Goal: Task Accomplishment & Management: Manage account settings

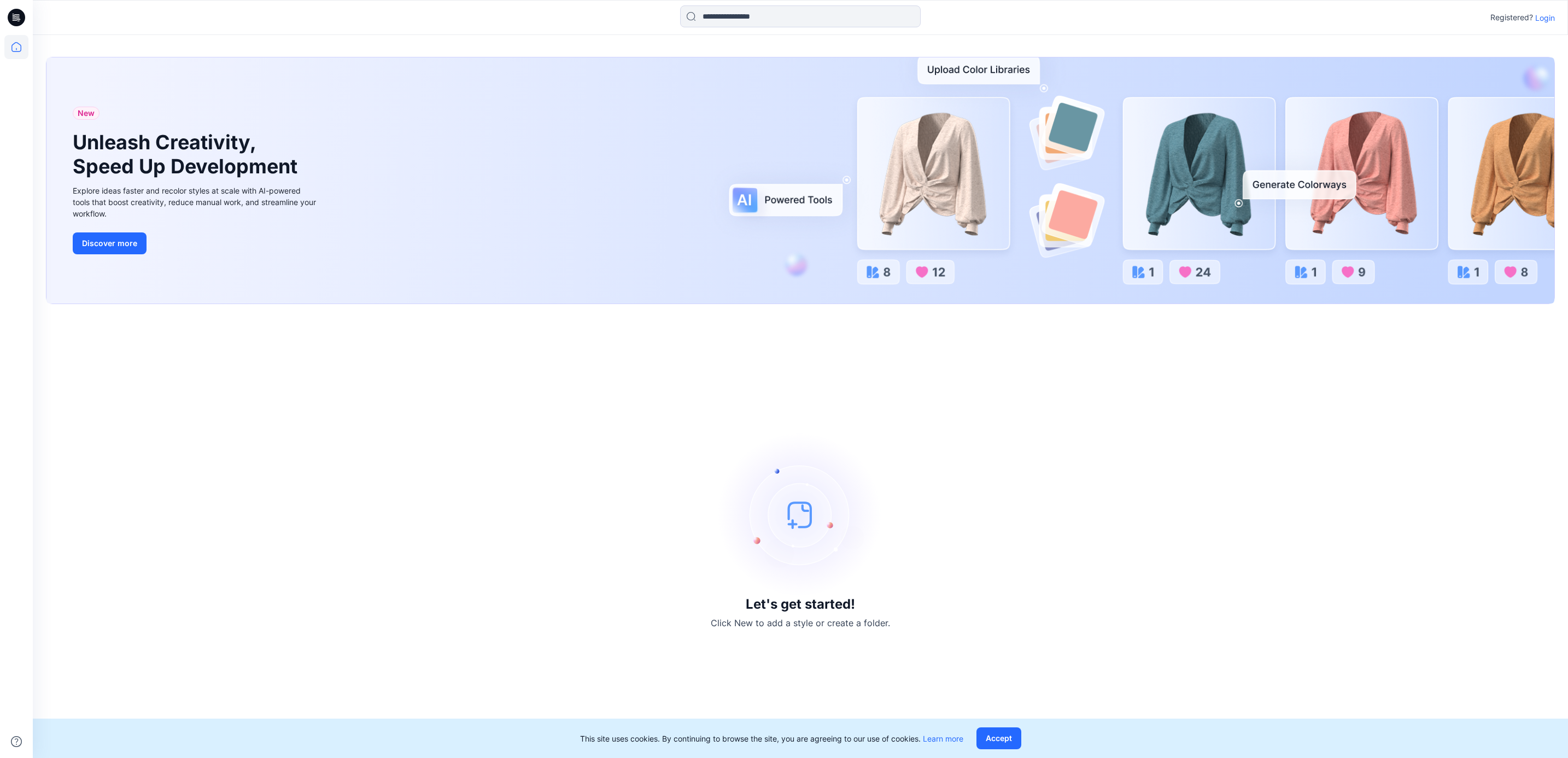
click at [1543, 16] on p "Login" at bounding box center [1545, 18] width 19 height 12
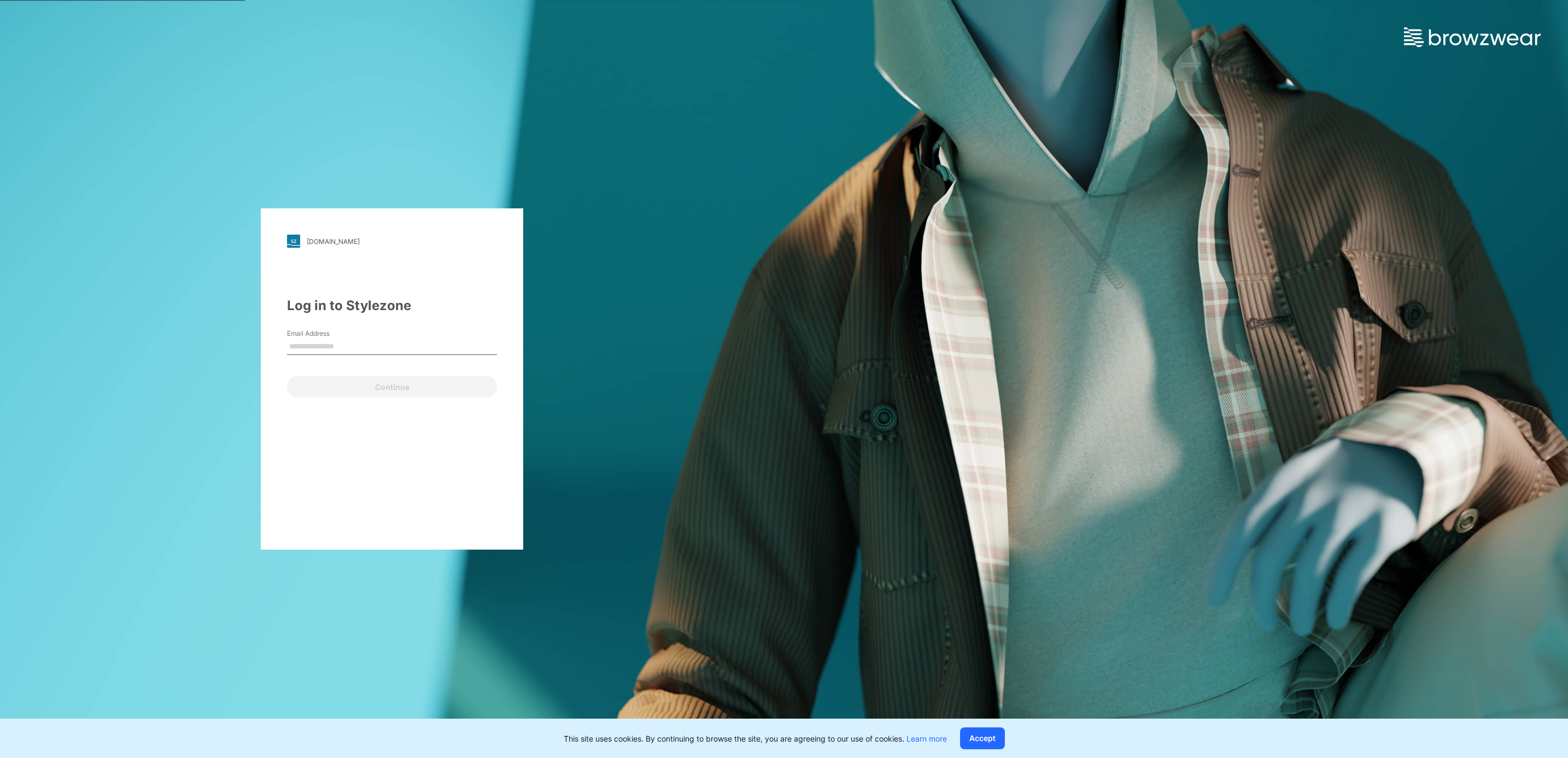
click at [377, 345] on input "Email Address" at bounding box center [392, 346] width 210 height 16
type input "**********"
click at [287, 376] on button "Continue" at bounding box center [392, 386] width 210 height 22
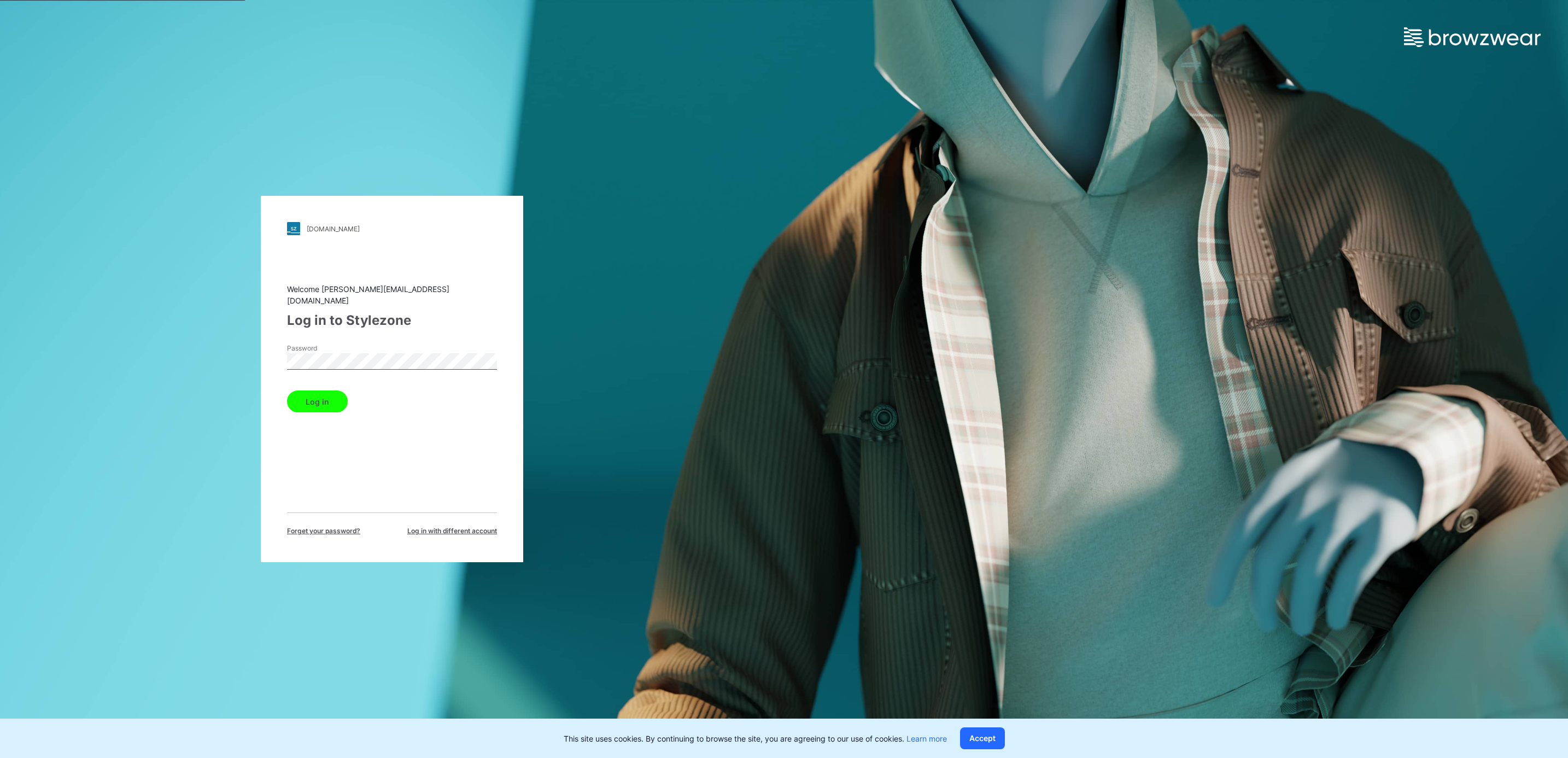
click at [287, 390] on button "Log in" at bounding box center [317, 401] width 61 height 22
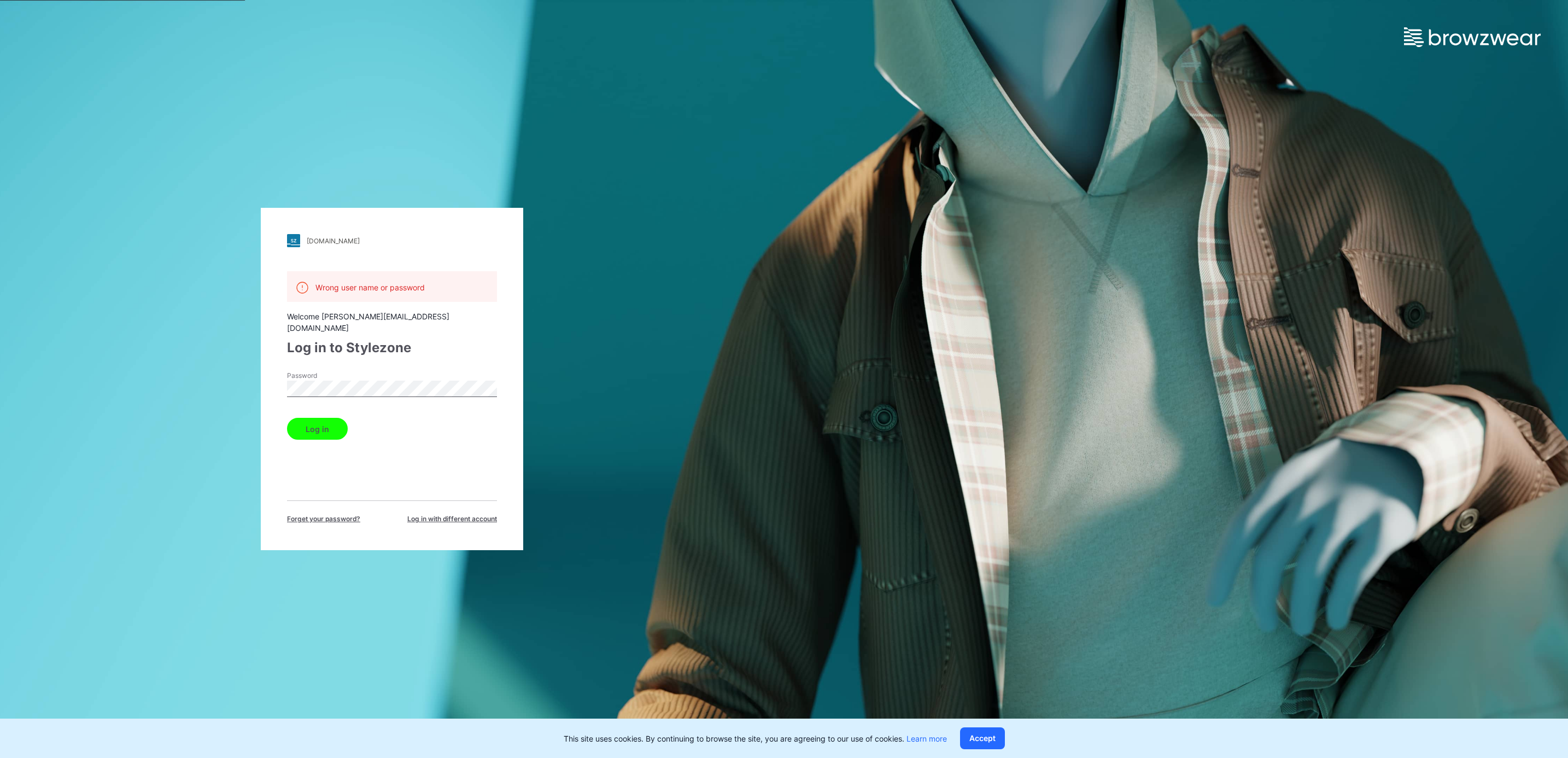
click at [310, 417] on button "Log in" at bounding box center [317, 428] width 61 height 22
click at [417, 514] on span "Log in with different account" at bounding box center [452, 518] width 90 height 10
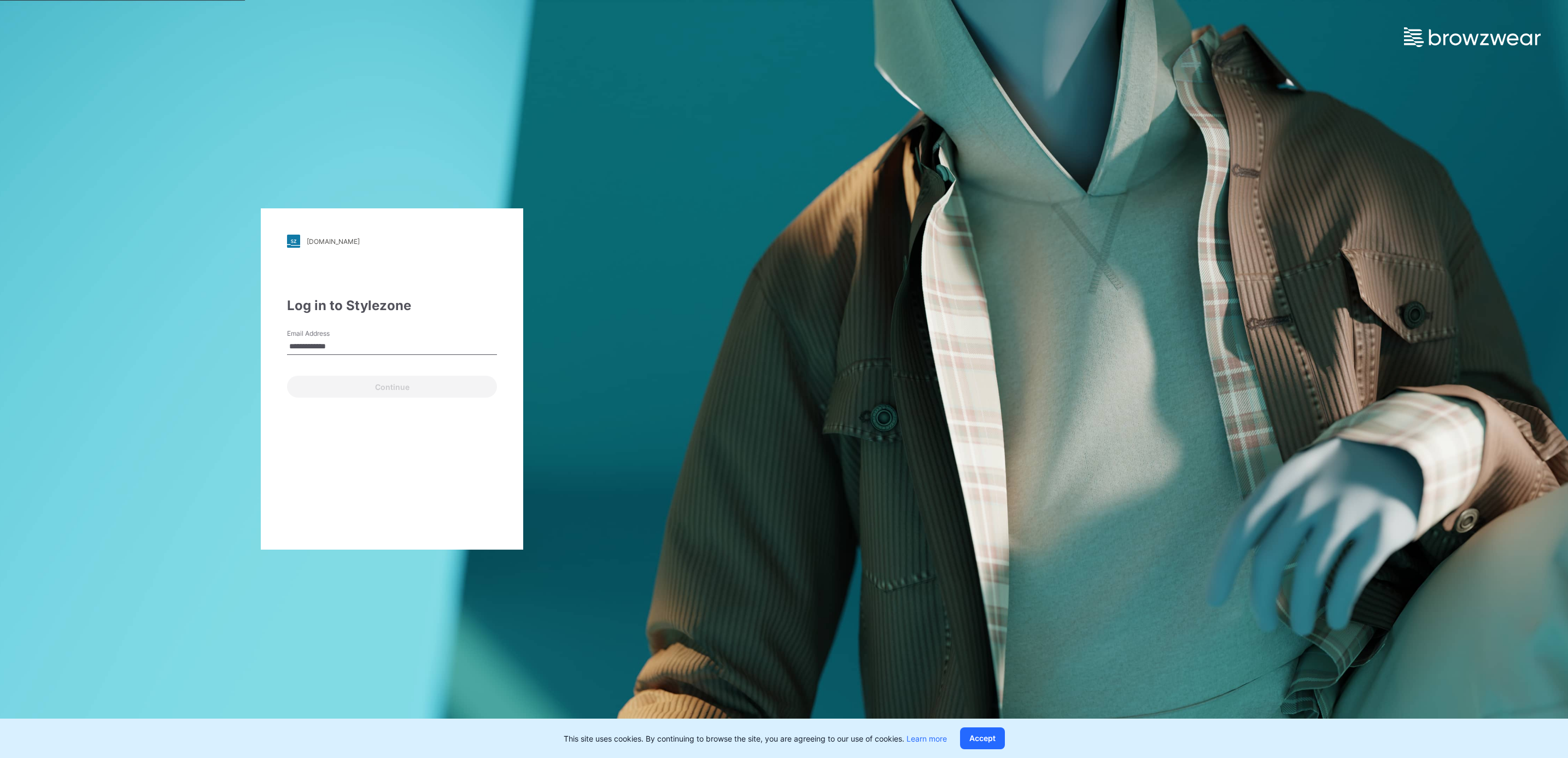
type input "**********"
click at [390, 388] on button "Continue" at bounding box center [392, 386] width 210 height 22
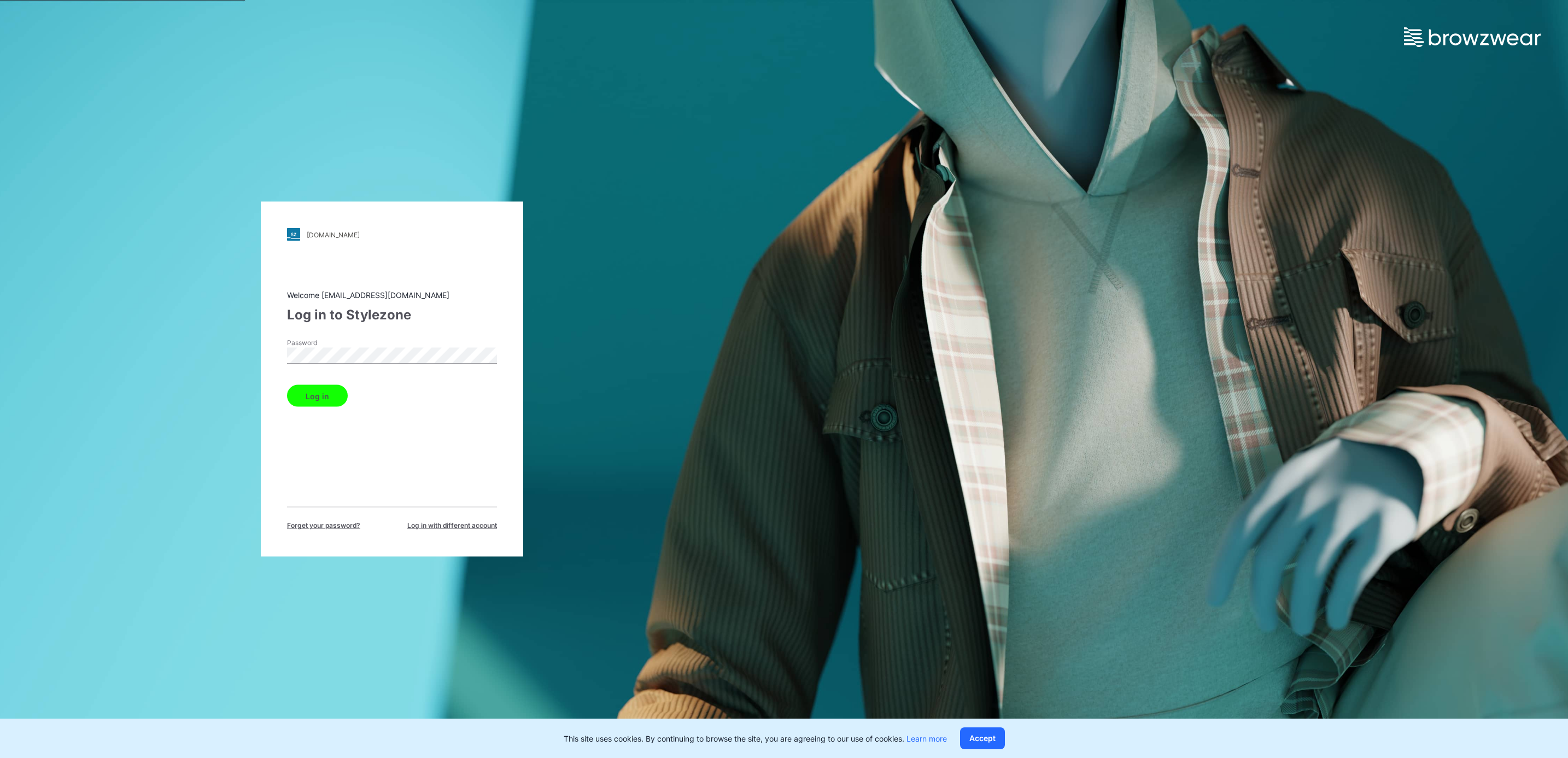
click at [287, 385] on button "Log in" at bounding box center [317, 396] width 61 height 22
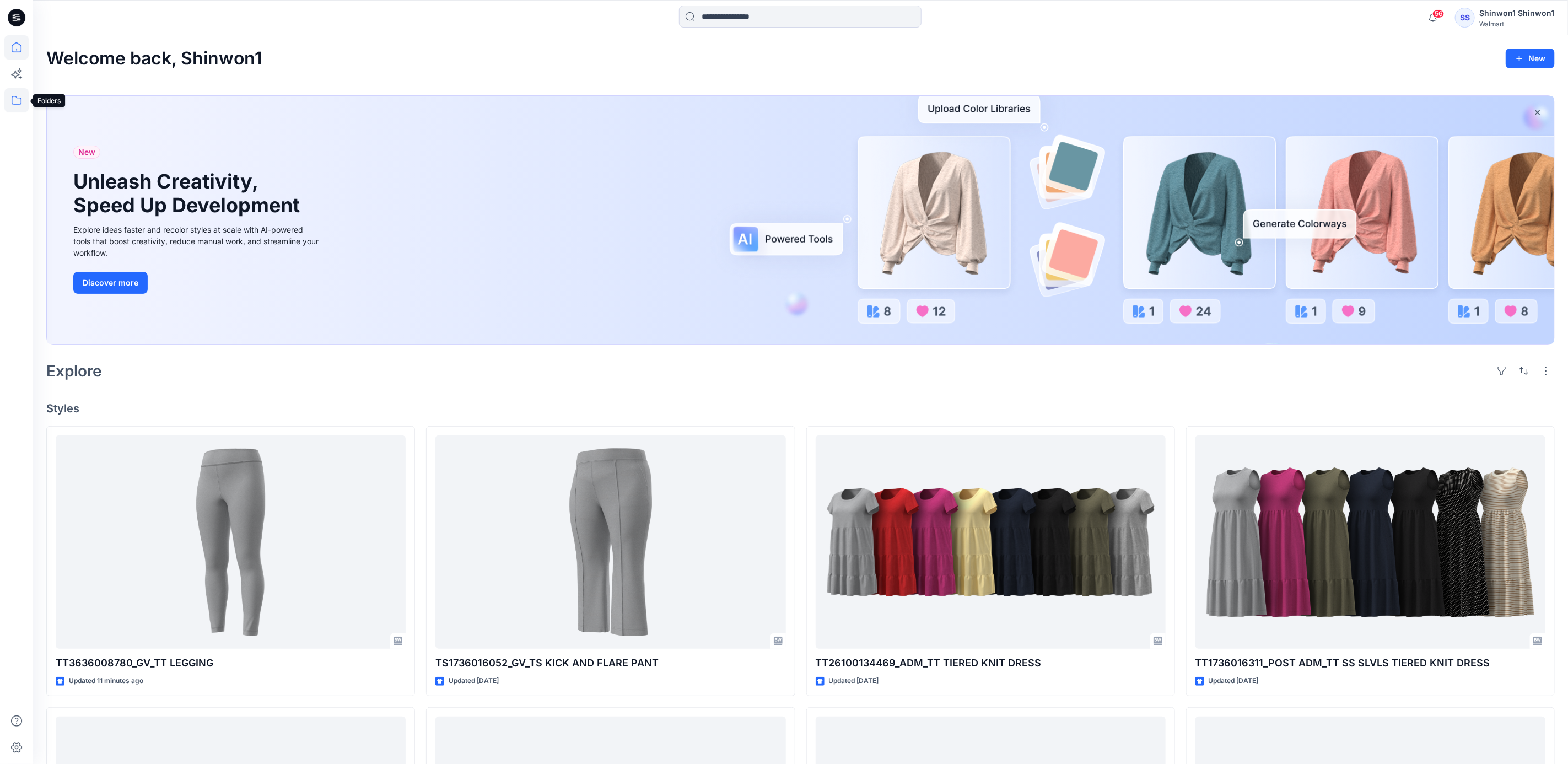
click at [21, 105] on icon at bounding box center [16, 100] width 24 height 24
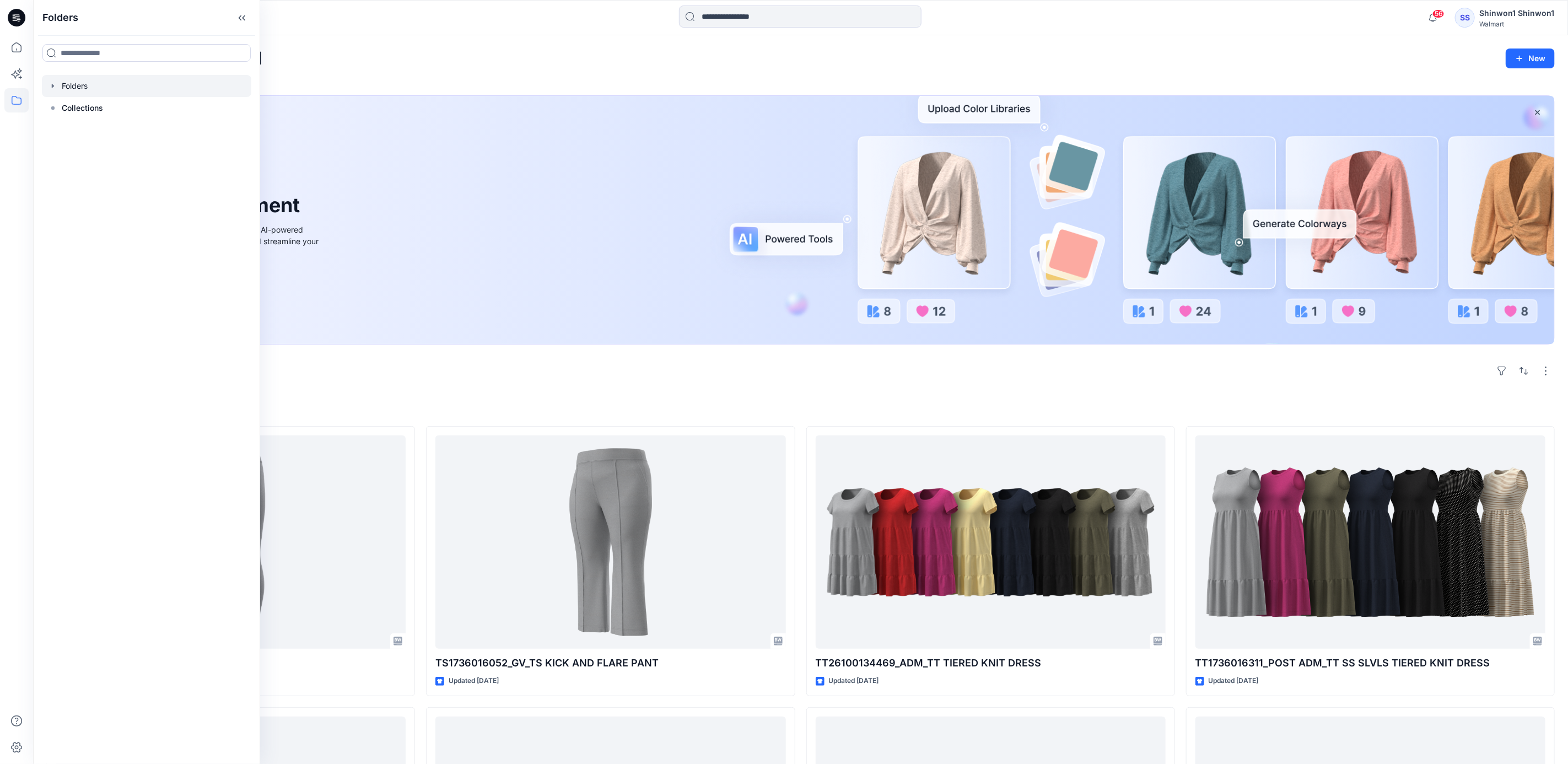
click at [53, 87] on icon "button" at bounding box center [52, 85] width 9 height 9
